Goal: Task Accomplishment & Management: Use online tool/utility

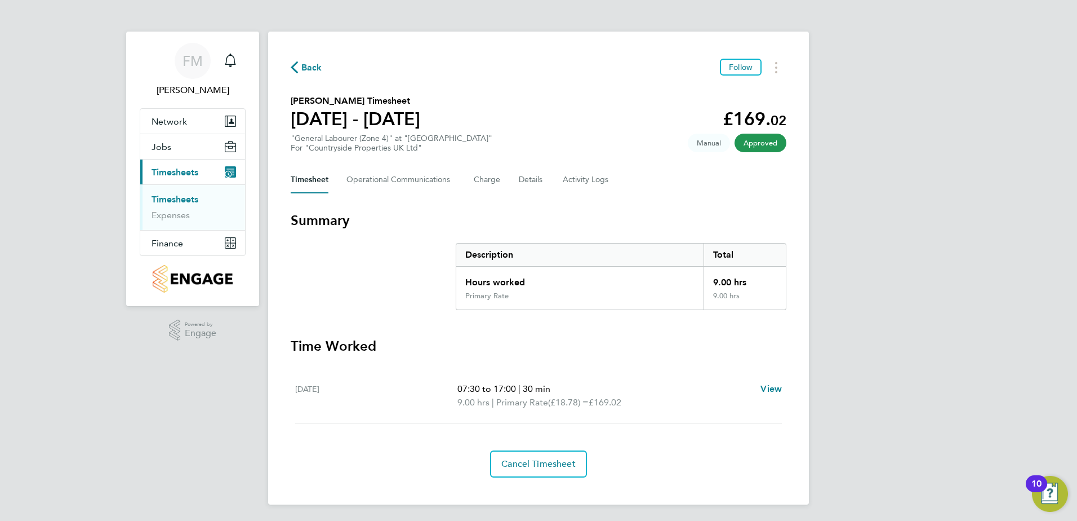
scroll to position [2, 0]
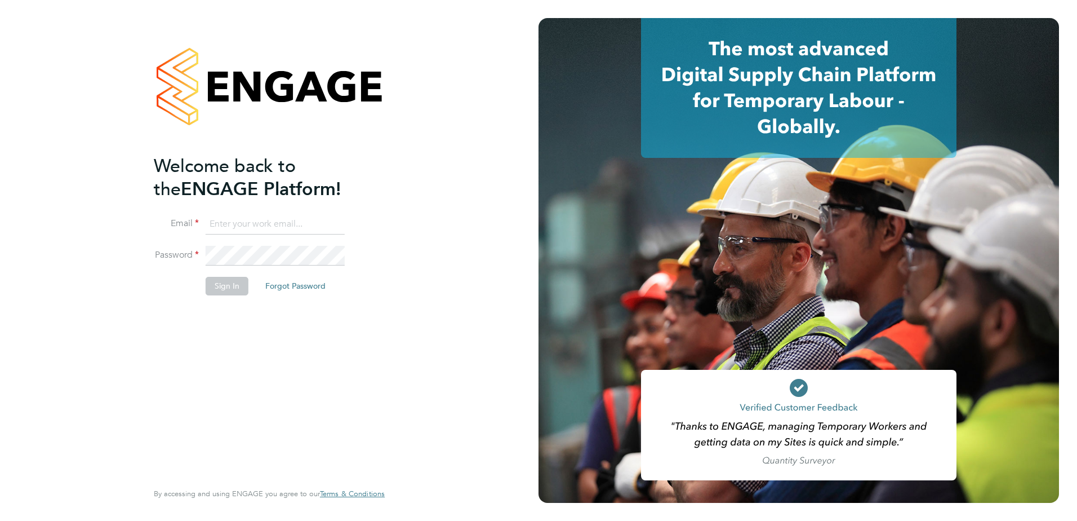
click at [292, 224] on input at bounding box center [275, 224] width 139 height 20
type input "fletcher.melhuish@vistry.co.uk"
